Goal: Information Seeking & Learning: Learn about a topic

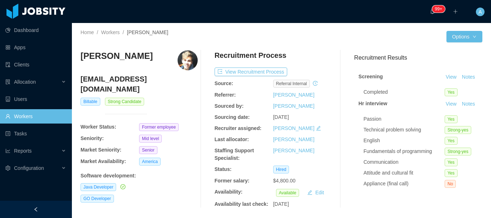
scroll to position [36, 0]
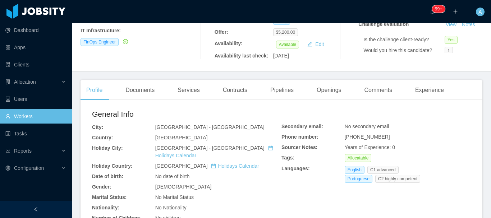
scroll to position [144, 0]
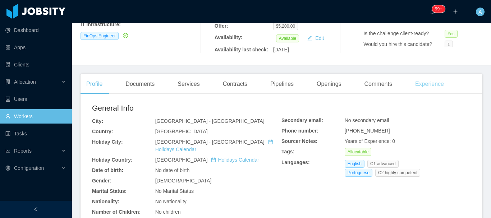
click at [432, 93] on div "Experience" at bounding box center [429, 84] width 40 height 20
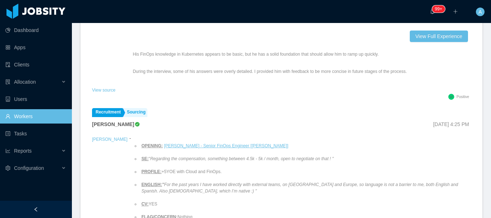
scroll to position [251, 0]
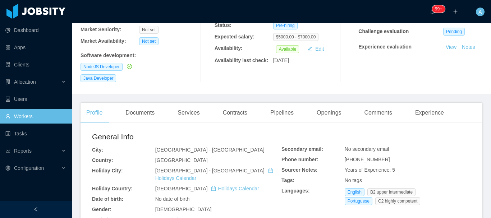
scroll to position [180, 0]
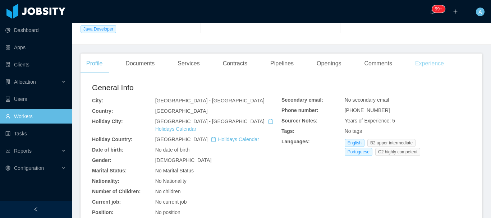
click at [421, 54] on div "Experience" at bounding box center [429, 64] width 40 height 20
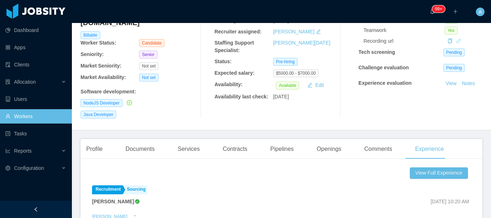
scroll to position [36, 0]
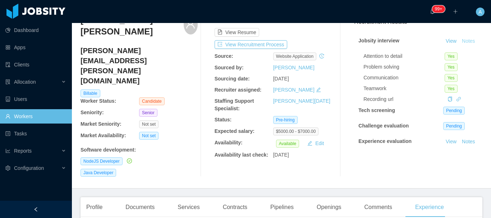
click at [459, 46] on button "Notes" at bounding box center [468, 41] width 19 height 9
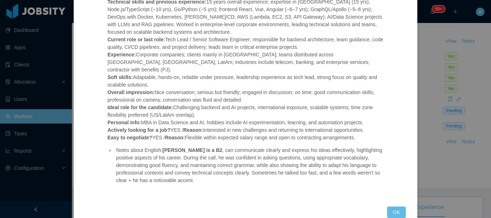
scroll to position [101, 0]
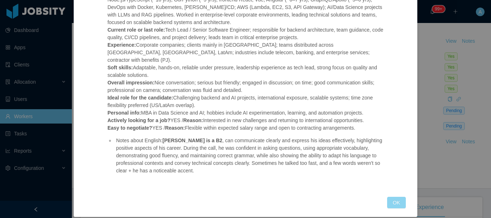
click at [394, 197] on button "OK" at bounding box center [396, 202] width 19 height 11
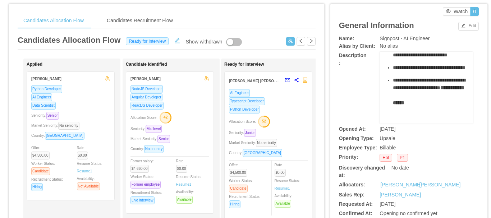
scroll to position [36, 0]
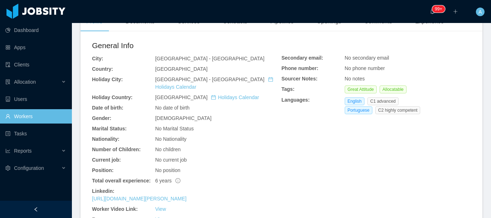
scroll to position [144, 0]
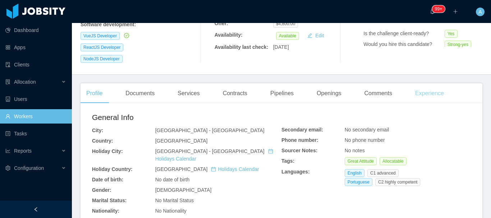
click at [431, 83] on div "Experience" at bounding box center [429, 93] width 40 height 20
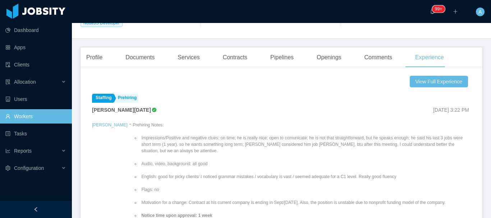
scroll to position [36, 0]
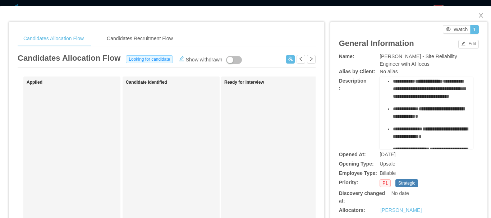
scroll to position [72, 0]
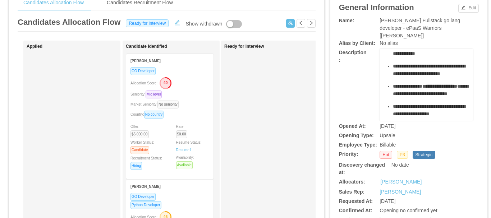
scroll to position [72, 0]
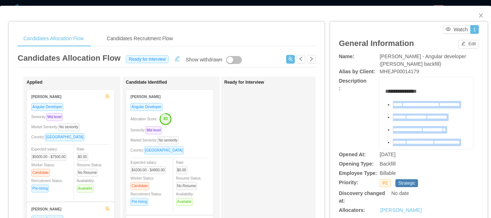
drag, startPoint x: 432, startPoint y: 112, endPoint x: 389, endPoint y: 104, distance: 44.2
click at [389, 104] on ul "**********" at bounding box center [426, 180] width 82 height 158
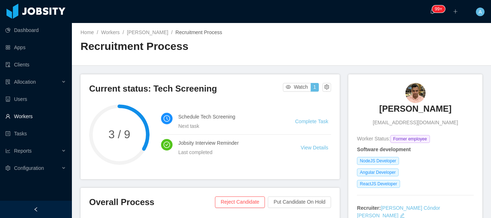
click at [38, 116] on link "Workers" at bounding box center [35, 116] width 61 height 14
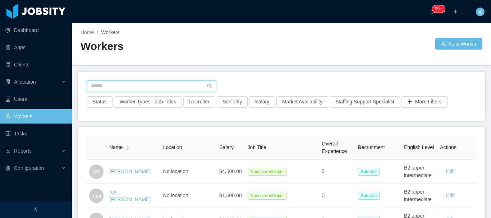
click at [138, 87] on input "text" at bounding box center [152, 85] width 130 height 11
paste input "**********"
type input "**********"
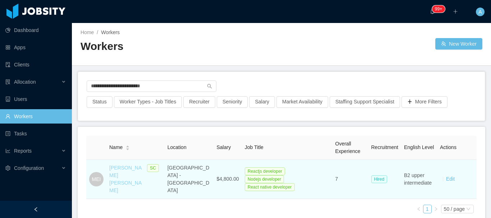
click at [118, 168] on link "[PERSON_NAME] [PERSON_NAME]" at bounding box center [125, 179] width 32 height 28
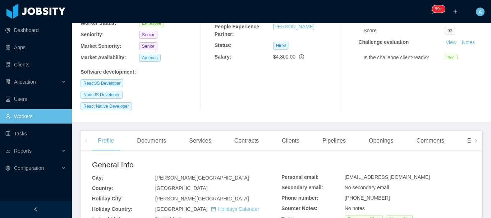
scroll to position [144, 0]
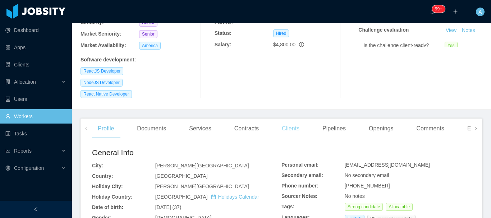
click at [288, 118] on div "Clients" at bounding box center [290, 128] width 29 height 20
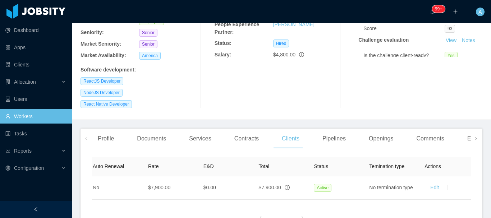
scroll to position [0, 345]
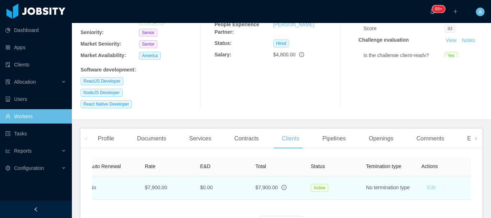
click at [427, 185] on link "Edit" at bounding box center [431, 188] width 9 height 6
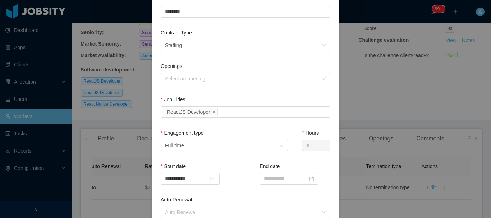
scroll to position [0, 0]
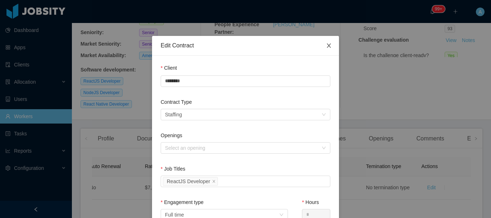
click at [327, 46] on icon "icon: close" at bounding box center [329, 46] width 6 height 6
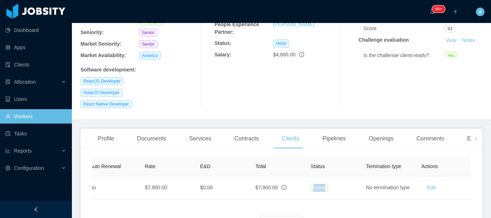
drag, startPoint x: 324, startPoint y: 165, endPoint x: 302, endPoint y: 166, distance: 21.9
click at [302, 166] on div "Name Contract type City Engagement type Start date End date Auto Renewal Rate E…" at bounding box center [281, 178] width 378 height 43
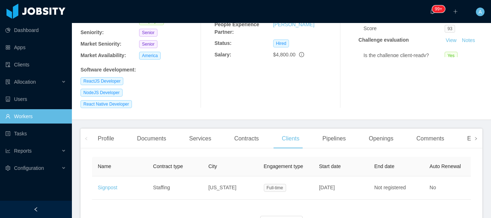
click at [473, 134] on span at bounding box center [475, 138] width 4 height 9
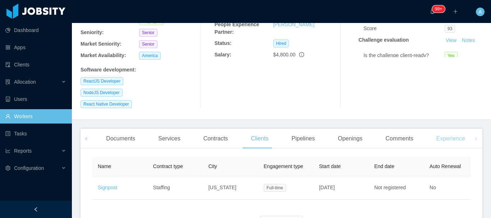
click at [451, 129] on div "Experience" at bounding box center [450, 139] width 40 height 20
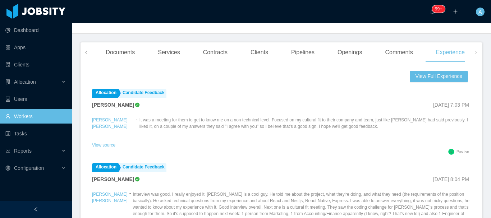
scroll to position [203, 0]
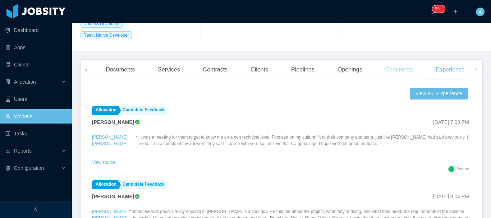
click at [387, 60] on div "Comments" at bounding box center [398, 70] width 39 height 20
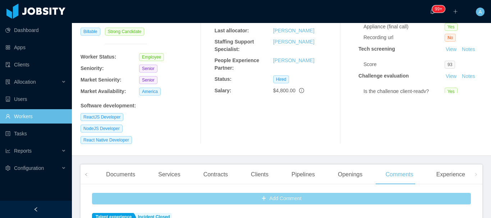
scroll to position [95, 0]
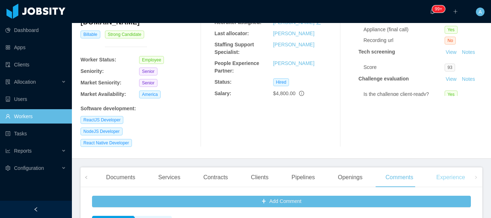
click at [446, 167] on div "Experience" at bounding box center [450, 177] width 40 height 20
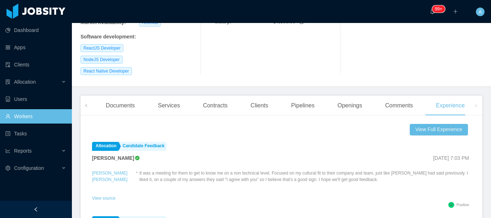
scroll to position [203, 0]
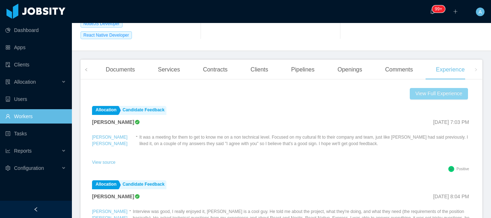
click at [427, 88] on button "View Full Experience" at bounding box center [438, 93] width 58 height 11
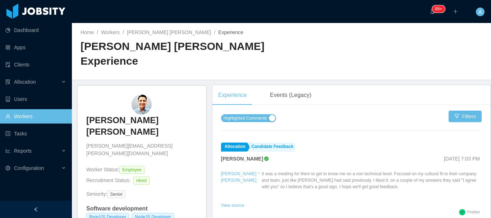
click at [273, 114] on div "Highlighted Comments" at bounding box center [248, 118] width 55 height 8
click at [270, 114] on button "Highlighted Comments" at bounding box center [248, 118] width 55 height 8
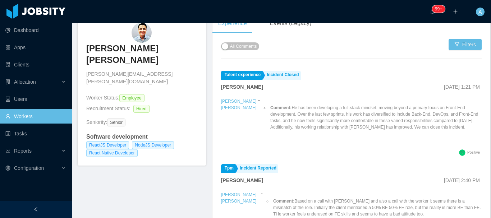
scroll to position [36, 0]
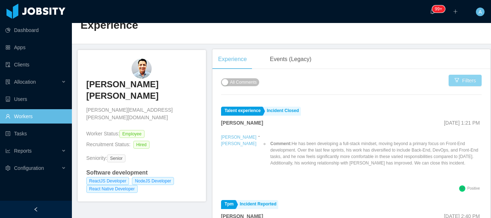
click at [456, 75] on button "Filters" at bounding box center [464, 80] width 33 height 11
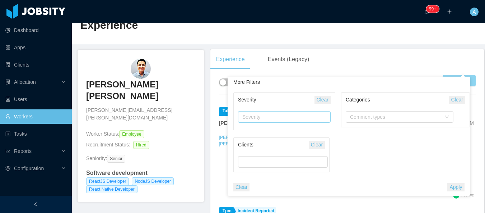
click at [306, 117] on div "Severity" at bounding box center [282, 116] width 81 height 7
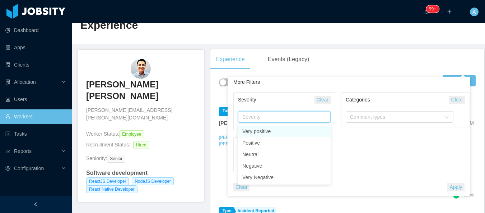
click at [380, 26] on div "Home / Workers / Marcos Espinoza Illanes / Experience / Marcos Espinoza Illanes…" at bounding box center [278, 15] width 413 height 57
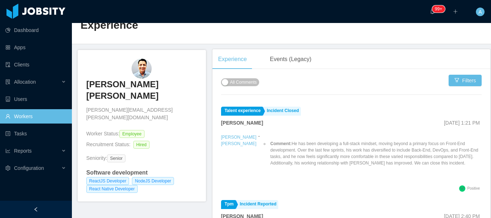
click at [246, 79] on span "All Comments" at bounding box center [243, 82] width 27 height 7
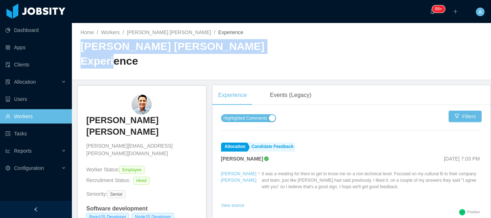
drag, startPoint x: 135, startPoint y: 50, endPoint x: 263, endPoint y: 44, distance: 128.0
click at [263, 44] on div "Home / Workers / Marcos Espinoza Illanes / Experience / Marcos Espinoza Illanes…" at bounding box center [281, 51] width 419 height 57
click at [191, 54] on h2 "Marcos Espinoza Illanes Experience" at bounding box center [180, 53] width 201 height 29
drag, startPoint x: 195, startPoint y: 48, endPoint x: 77, endPoint y: 46, distance: 118.2
click at [76, 46] on div "Home / Workers / Marcos Espinoza Illanes / Experience / Marcos Espinoza Illanes…" at bounding box center [281, 51] width 419 height 57
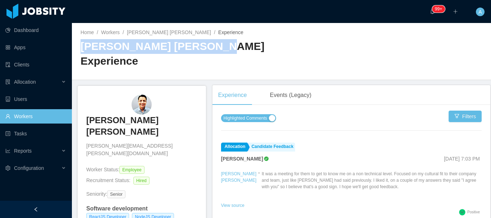
copy h2 "Marcos Espinoza Illanes"
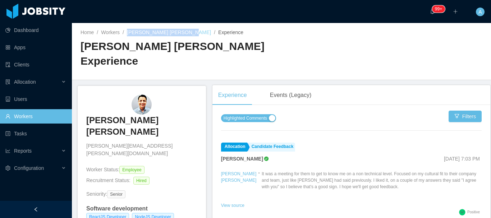
drag, startPoint x: 126, startPoint y: 32, endPoint x: 180, endPoint y: 32, distance: 53.5
click at [180, 32] on div "Home / Workers / Marcos Espinoza Illanes / Experience /" at bounding box center [180, 33] width 201 height 8
copy link "Marcos Espinoza Illanes"
click at [168, 35] on link "Marcos Espinoza Illanes" at bounding box center [169, 32] width 84 height 6
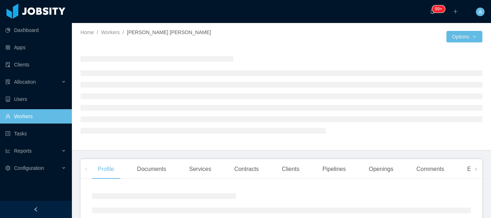
scroll to position [36, 0]
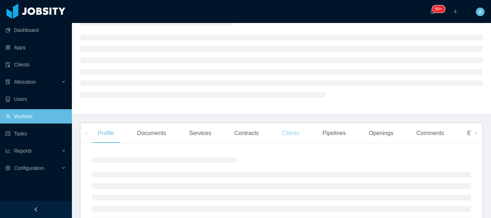
click at [290, 140] on div "Clients" at bounding box center [290, 133] width 29 height 20
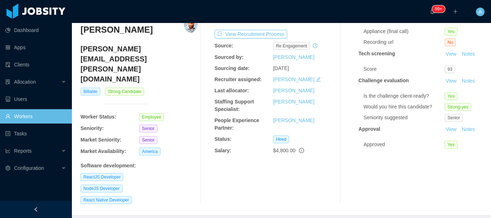
scroll to position [123, 0]
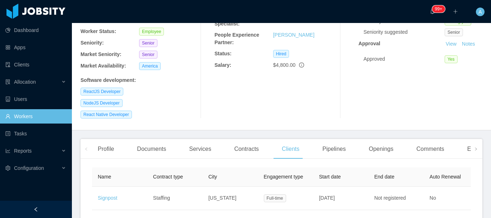
click at [87, 144] on span at bounding box center [86, 148] width 4 height 9
click at [108, 139] on div "Profile" at bounding box center [106, 149] width 28 height 20
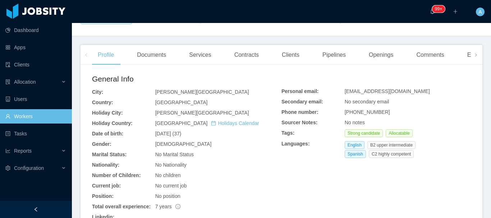
scroll to position [231, 0]
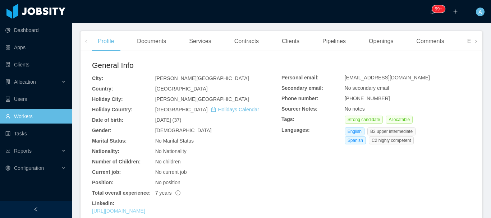
click at [145, 208] on link "https://www.linkedin.com/in/marcosespinoza" at bounding box center [118, 211] width 53 height 6
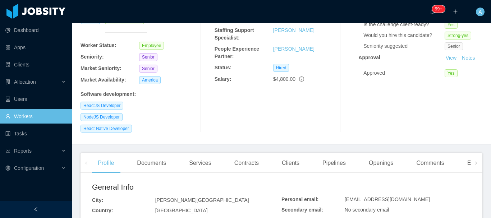
scroll to position [123, 0]
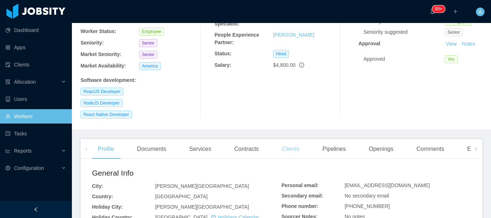
click at [282, 139] on div "Clients" at bounding box center [290, 149] width 29 height 20
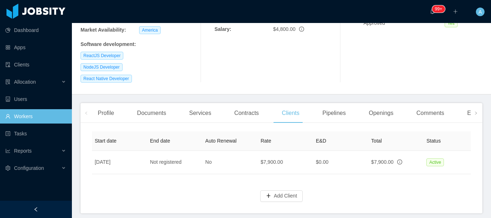
scroll to position [0, 345]
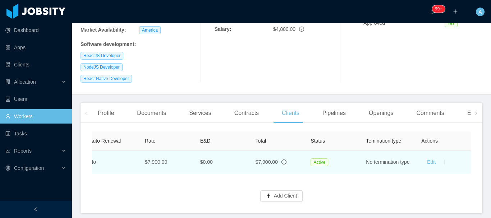
click at [319, 151] on td "Active" at bounding box center [332, 162] width 55 height 23
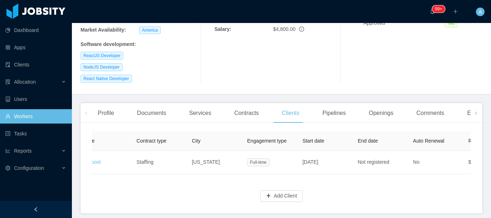
scroll to position [0, 0]
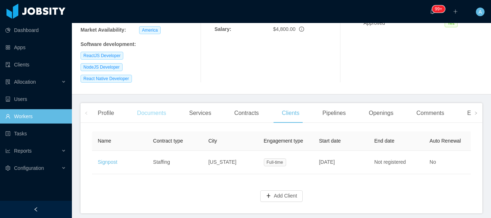
click at [143, 103] on div "Documents" at bounding box center [151, 113] width 41 height 20
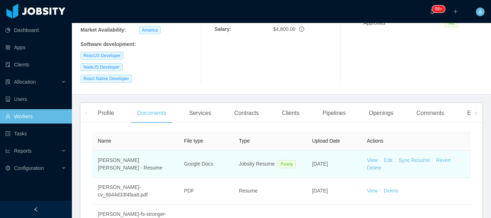
scroll to position [195, 0]
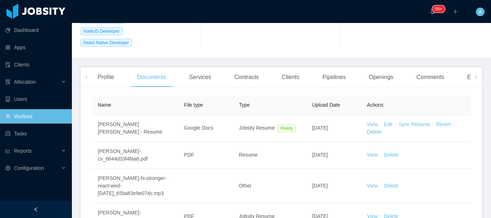
click at [191, 102] on span "File type" at bounding box center [193, 105] width 19 height 6
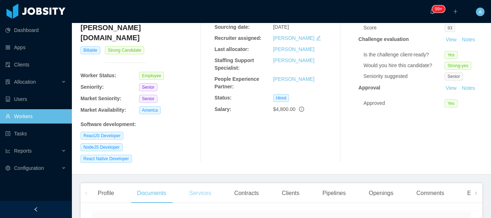
click at [199, 183] on div "Services" at bounding box center [199, 193] width 33 height 20
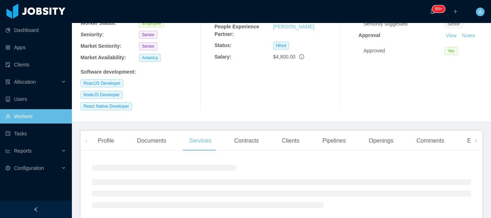
scroll to position [134, 0]
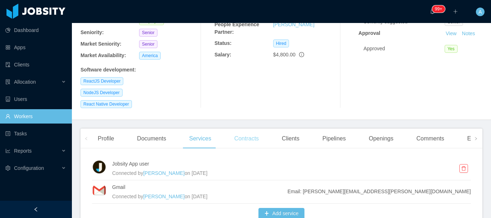
click at [241, 129] on div "Contracts" at bounding box center [246, 139] width 36 height 20
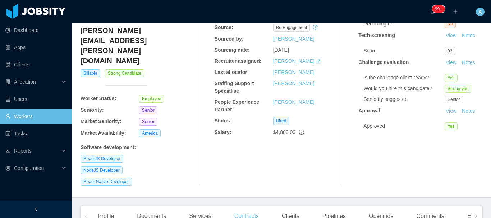
scroll to position [52, 0]
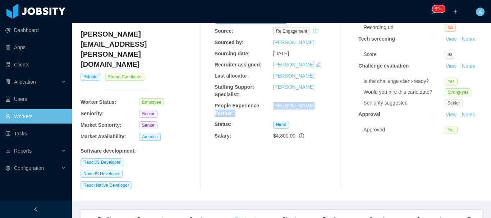
drag, startPoint x: 267, startPoint y: 107, endPoint x: 306, endPoint y: 107, distance: 38.4
click at [306, 107] on div "People Experience Partner: Fredo Orjuela" at bounding box center [272, 109] width 117 height 15
click at [283, 83] on div "Recruitment Process View Recruitment Process Source: re engagement Sourced by: …" at bounding box center [272, 93] width 117 height 191
drag, startPoint x: 270, startPoint y: 106, endPoint x: 298, endPoint y: 106, distance: 28.4
click at [298, 106] on div "People Experience Partner: Fredo Orjuela" at bounding box center [272, 109] width 117 height 15
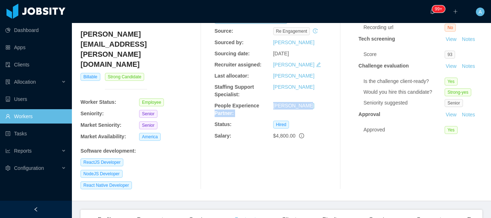
click at [268, 106] on div "People Experience Partner:" at bounding box center [243, 109] width 59 height 15
drag, startPoint x: 268, startPoint y: 106, endPoint x: 298, endPoint y: 105, distance: 29.8
click at [298, 105] on div "People Experience Partner: Fredo Orjuela" at bounding box center [272, 109] width 117 height 15
click at [303, 105] on div "Fredo Orjuela" at bounding box center [302, 106] width 59 height 8
drag, startPoint x: 303, startPoint y: 105, endPoint x: 273, endPoint y: 104, distance: 30.5
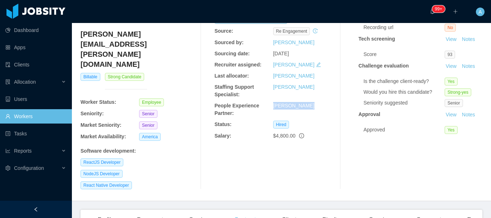
click at [273, 104] on div "Fredo Orjuela" at bounding box center [302, 106] width 59 height 8
copy link "Fredo Orjuela"
click at [278, 103] on link "Fredo Orjuela" at bounding box center [293, 106] width 41 height 6
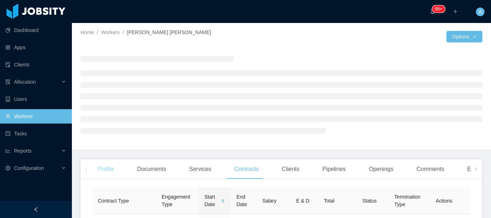
click at [117, 169] on div "Profile" at bounding box center [106, 169] width 28 height 20
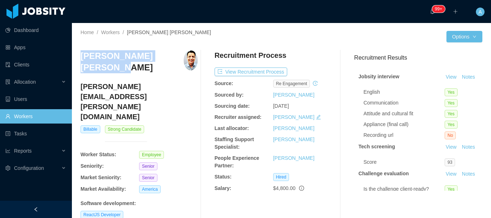
drag, startPoint x: 82, startPoint y: 56, endPoint x: 172, endPoint y: 56, distance: 90.1
click at [172, 56] on h3 "Marcos Espinoza Illanes" at bounding box center [131, 61] width 103 height 23
copy h3 "Marcos Espinoza Illanes"
click at [49, 118] on link "Workers" at bounding box center [35, 116] width 61 height 14
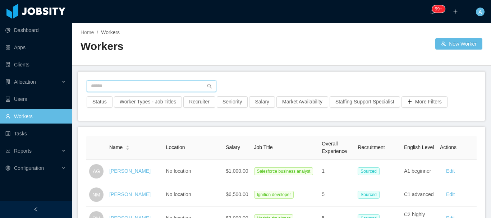
click at [137, 88] on input "text" at bounding box center [152, 85] width 130 height 11
paste input "**********"
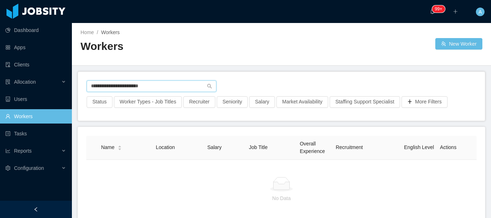
drag, startPoint x: 171, startPoint y: 84, endPoint x: 2, endPoint y: 74, distance: 169.5
click at [5, 75] on section "**********" at bounding box center [245, 109] width 491 height 218
paste input "text"
drag, startPoint x: 175, startPoint y: 90, endPoint x: 0, endPoint y: 75, distance: 175.9
click at [0, 75] on section "**********" at bounding box center [245, 109] width 491 height 218
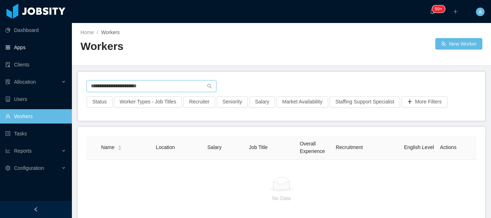
paste input "**********"
drag, startPoint x: 194, startPoint y: 81, endPoint x: 0, endPoint y: 75, distance: 194.3
click at [0, 75] on section "**********" at bounding box center [245, 109] width 491 height 218
paste input "text"
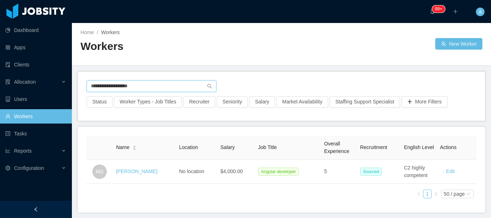
drag, startPoint x: 163, startPoint y: 85, endPoint x: 12, endPoint y: 89, distance: 150.9
click at [12, 89] on section "**********" at bounding box center [245, 109] width 491 height 218
paste input "****"
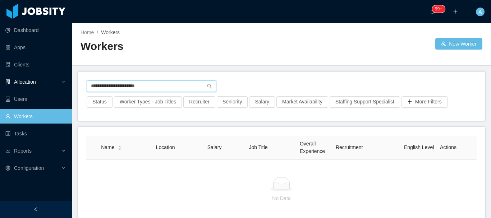
drag, startPoint x: 168, startPoint y: 85, endPoint x: 0, endPoint y: 81, distance: 168.1
click at [0, 81] on section "**********" at bounding box center [245, 109] width 491 height 218
paste input "**********"
type input "**********"
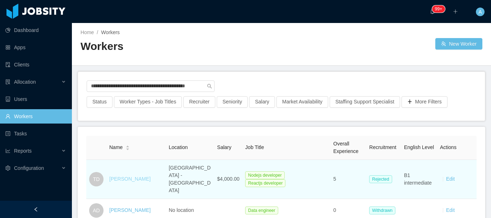
click at [142, 176] on link "Thomas Domingos" at bounding box center [129, 179] width 41 height 6
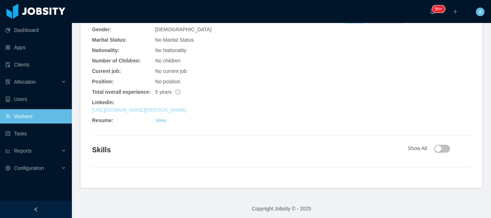
scroll to position [284, 0]
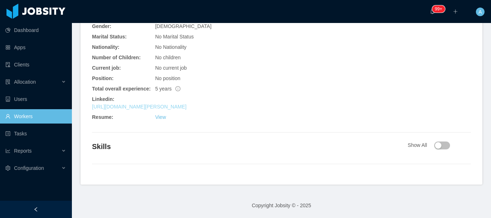
click at [155, 108] on link "https://www.linkedin.com/in/thomas-domingos" at bounding box center [139, 107] width 94 height 6
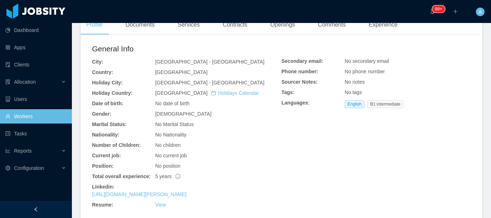
scroll to position [104, 0]
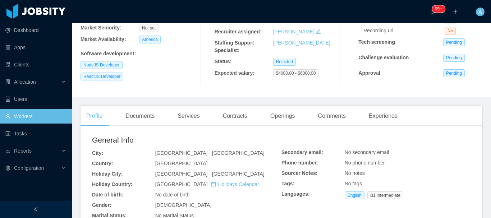
drag, startPoint x: 49, startPoint y: 120, endPoint x: 60, endPoint y: 121, distance: 10.5
click at [49, 120] on link "Workers" at bounding box center [35, 116] width 61 height 14
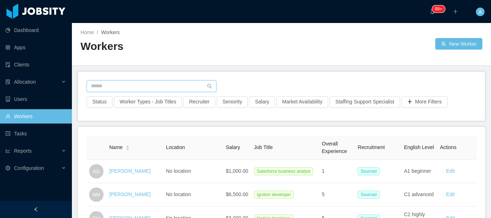
click at [147, 89] on input "text" at bounding box center [152, 85] width 130 height 11
paste input "**********"
type input "**********"
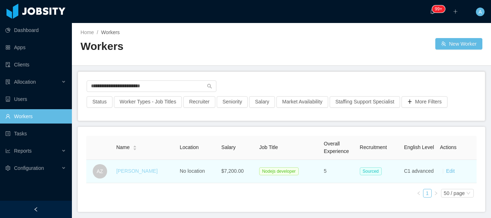
click at [130, 173] on link "Augusto Zanetti" at bounding box center [136, 171] width 41 height 6
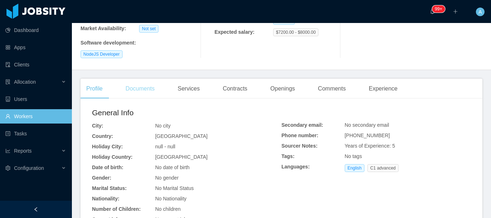
click at [145, 81] on div "Documents" at bounding box center [140, 89] width 41 height 20
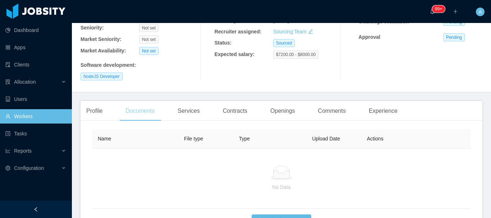
scroll to position [108, 0]
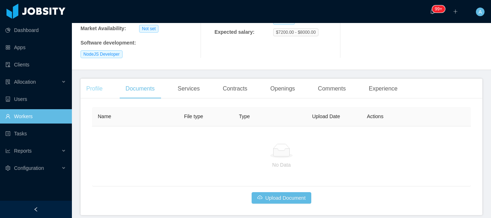
click at [93, 79] on div "Profile" at bounding box center [94, 89] width 28 height 20
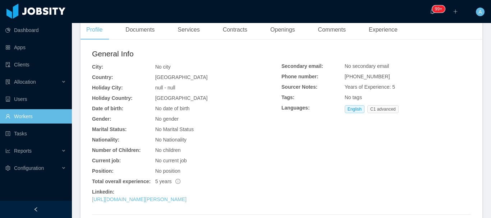
scroll to position [207, 0]
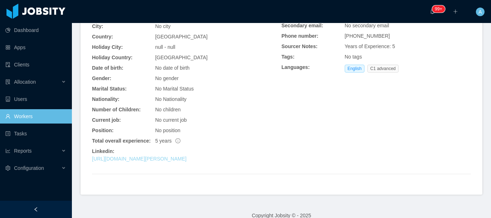
click at [180, 156] on link "https://www.linkedin.com/in/augusto-zanetti" at bounding box center [139, 159] width 94 height 6
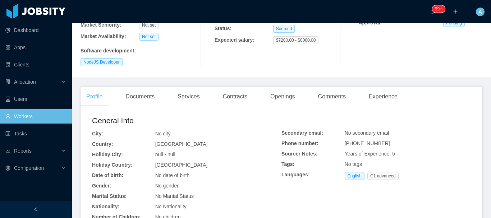
scroll to position [0, 0]
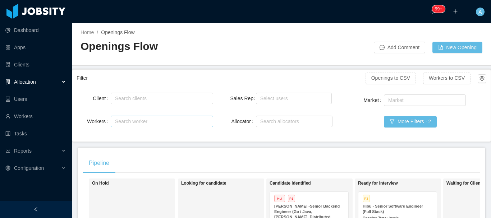
click at [137, 118] on div "Search worker" at bounding box center [158, 121] width 87 height 7
paste input "**********"
type input "**********"
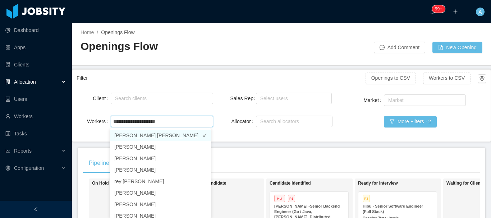
click at [173, 137] on li "[PERSON_NAME] [PERSON_NAME]" at bounding box center [160, 135] width 101 height 11
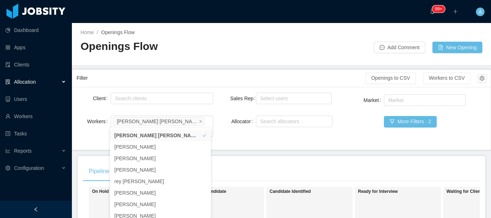
click at [294, 146] on main "Home / Openings Flow / Openings Flow Add Comment New Opening Filter Openings to…" at bounding box center [281, 120] width 419 height 195
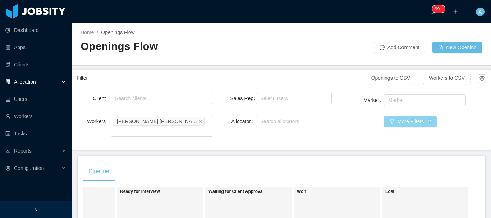
click at [403, 124] on button "More Filters · 2" at bounding box center [410, 121] width 53 height 11
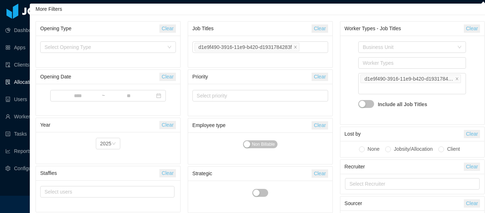
drag, startPoint x: 325, startPoint y: 29, endPoint x: 357, endPoint y: 29, distance: 32.0
click at [325, 30] on button "Clear" at bounding box center [320, 28] width 16 height 8
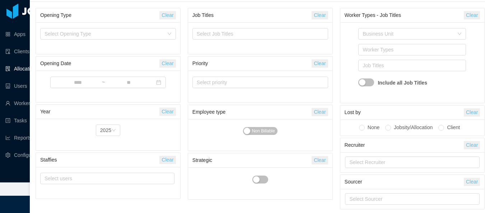
scroll to position [26, 0]
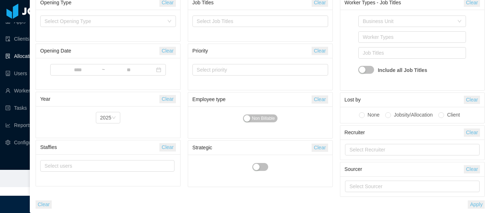
click at [475, 205] on button "Apply" at bounding box center [476, 204] width 17 height 8
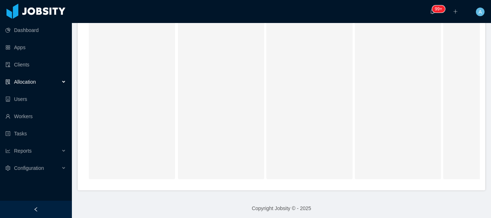
scroll to position [36, 0]
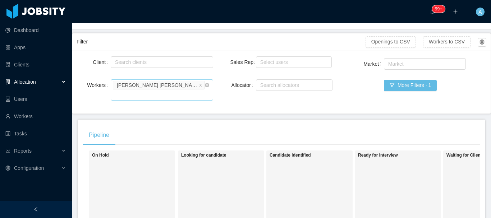
click at [199, 87] on icon "icon: close" at bounding box center [201, 85] width 4 height 4
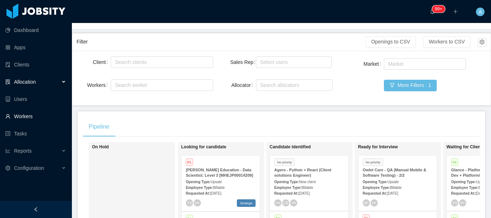
click at [33, 117] on link "Workers" at bounding box center [35, 116] width 61 height 14
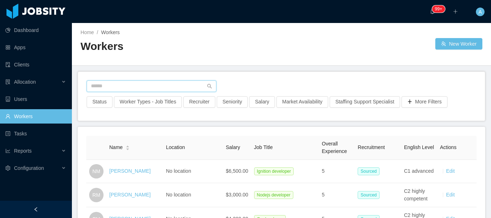
click at [138, 90] on input "text" at bounding box center [152, 85] width 130 height 11
paste input "**********"
type input "**********"
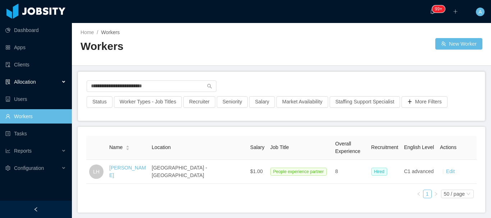
click at [38, 78] on div "Allocation" at bounding box center [36, 82] width 72 height 14
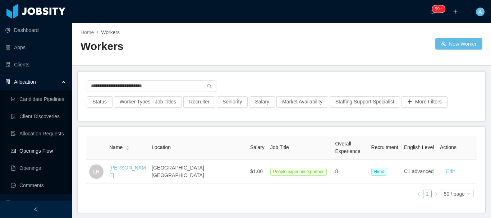
click at [41, 153] on link "Openings Flow" at bounding box center [38, 151] width 55 height 14
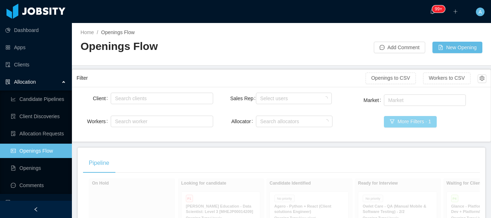
click at [419, 122] on button "More Filters · 1" at bounding box center [410, 121] width 53 height 11
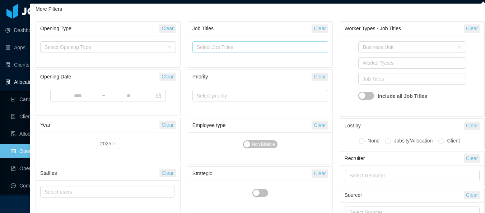
click at [283, 49] on div "Select Job Titles" at bounding box center [259, 46] width 124 height 7
type input "*****"
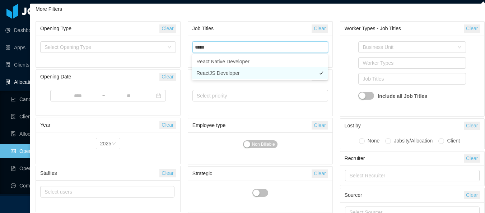
click at [223, 73] on li "ReactJS Developer" at bounding box center [260, 72] width 136 height 11
click at [344, 67] on div "Business Unit Worker Types Job Titles ReactJS Developer Include all Job Titles" at bounding box center [412, 76] width 144 height 80
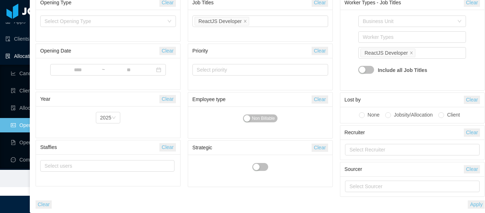
click at [477, 205] on button "Apply" at bounding box center [476, 204] width 17 height 8
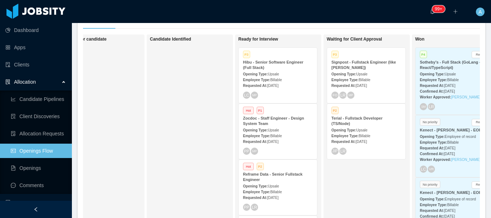
scroll to position [144, 0]
click at [276, 129] on span "Upsale" at bounding box center [273, 131] width 11 height 4
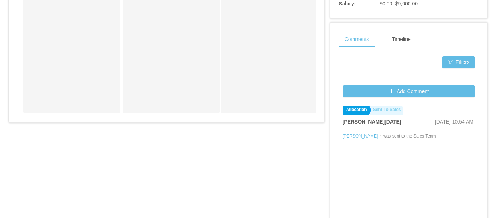
scroll to position [323, 0]
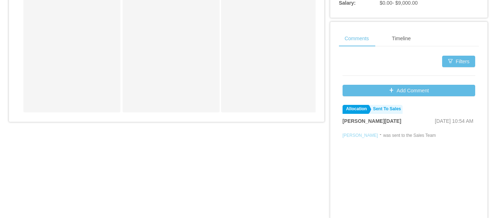
click at [357, 133] on link "Adrián Halaburda" at bounding box center [360, 135] width 36 height 5
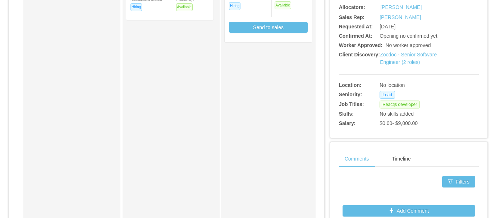
scroll to position [215, 0]
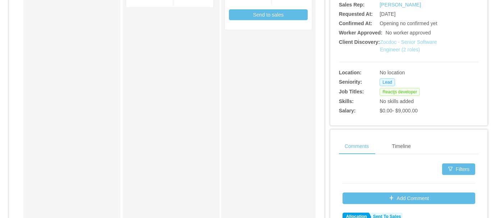
click at [400, 42] on link "Zocdoc - Senior Software Engineer (2 roles)" at bounding box center [408, 45] width 57 height 13
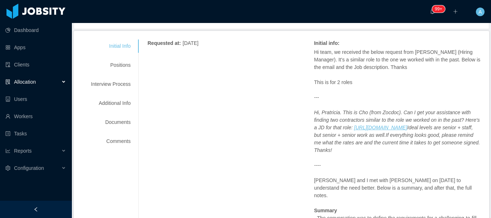
scroll to position [108, 0]
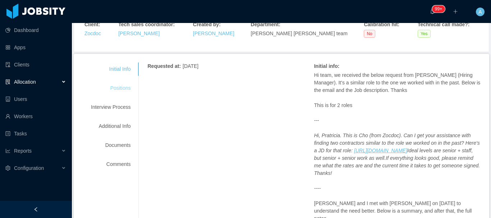
click at [127, 90] on div "Positions" at bounding box center [110, 88] width 57 height 13
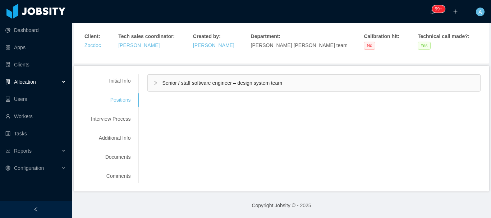
click at [216, 88] on div "Senior / staff software engineer – design system team" at bounding box center [314, 83] width 332 height 17
